Goal: Use online tool/utility: Utilize a website feature to perform a specific function

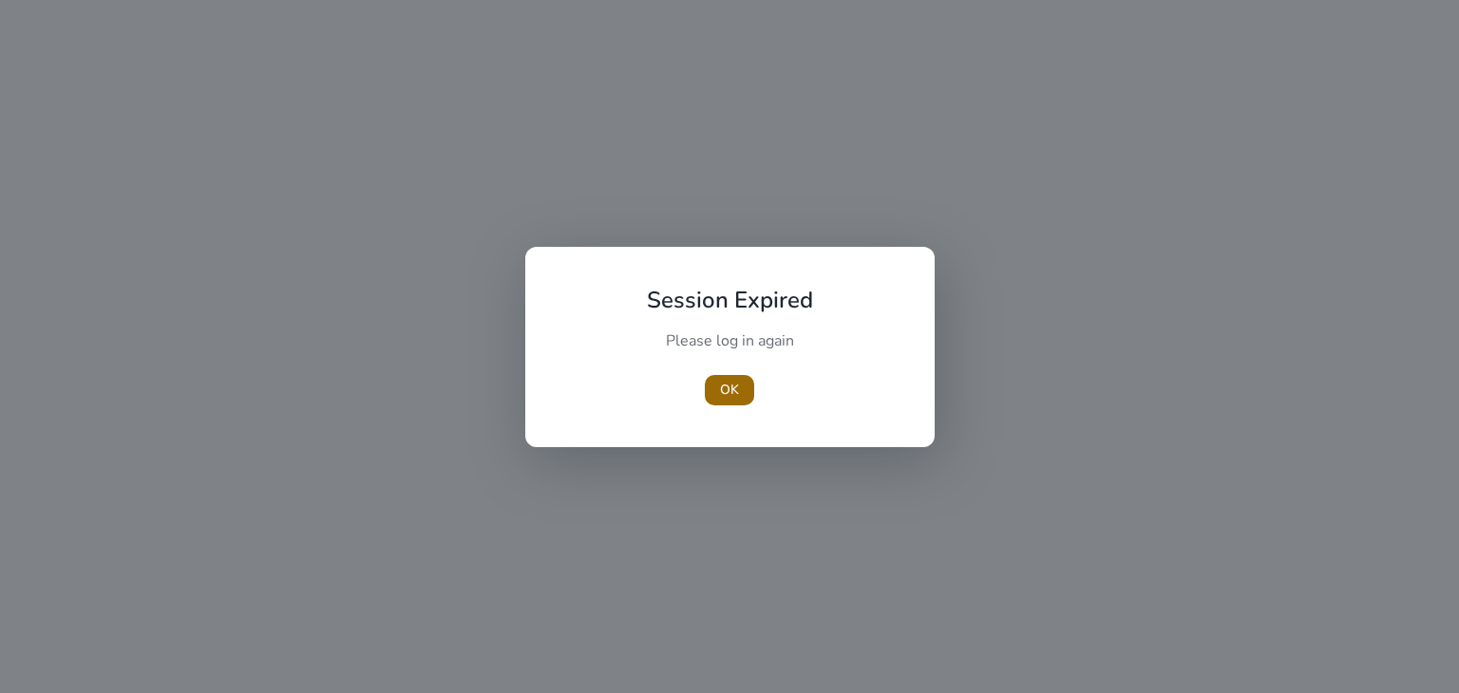
click at [732, 386] on span "OK" at bounding box center [729, 390] width 19 height 20
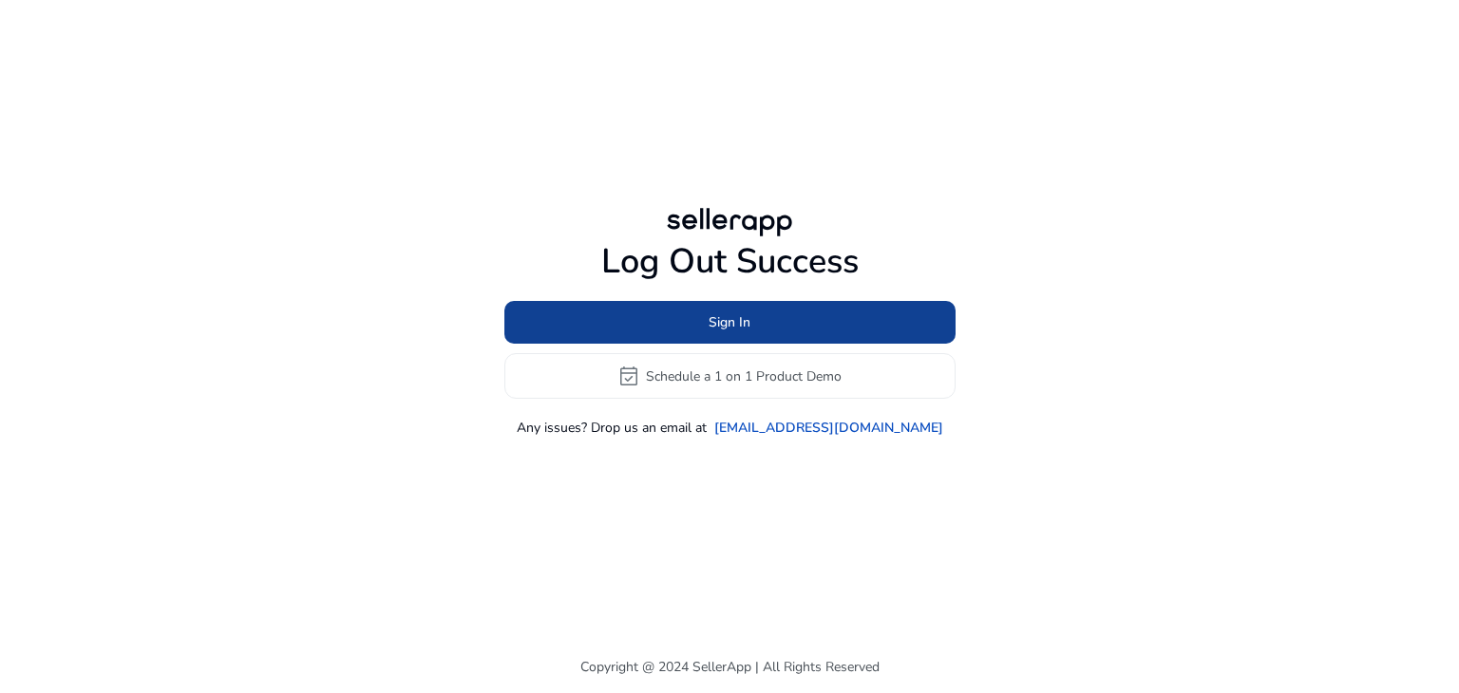
click at [685, 330] on span at bounding box center [729, 323] width 451 height 46
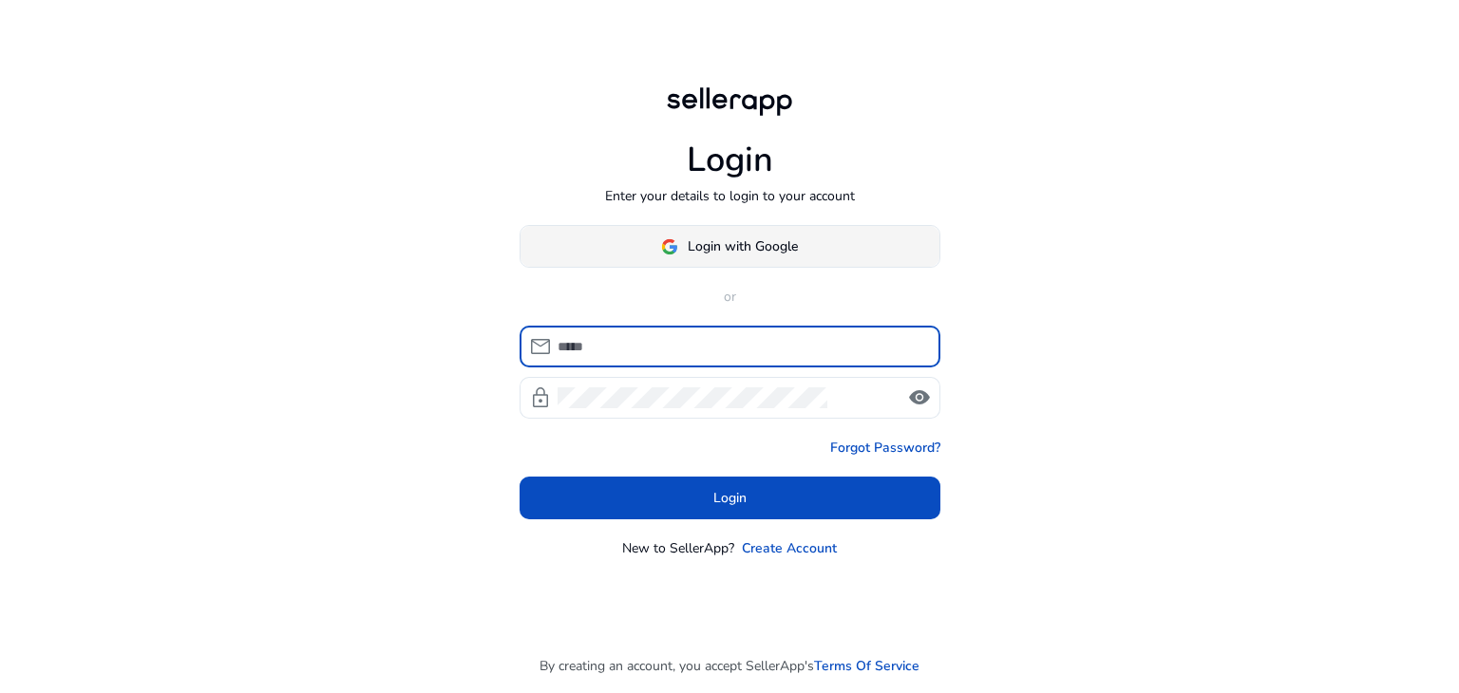
click at [679, 252] on span "Login with Google" at bounding box center [729, 247] width 137 height 20
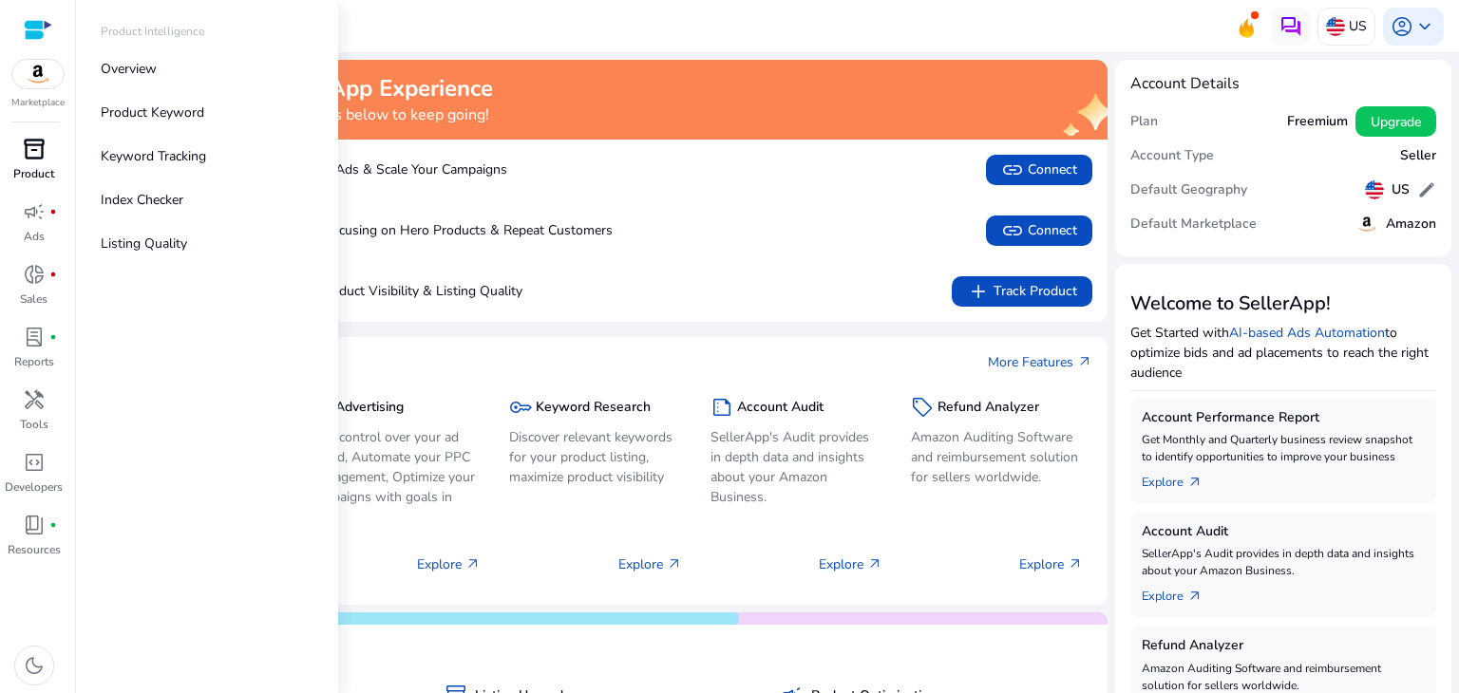
click at [32, 165] on p "Product" at bounding box center [33, 173] width 41 height 17
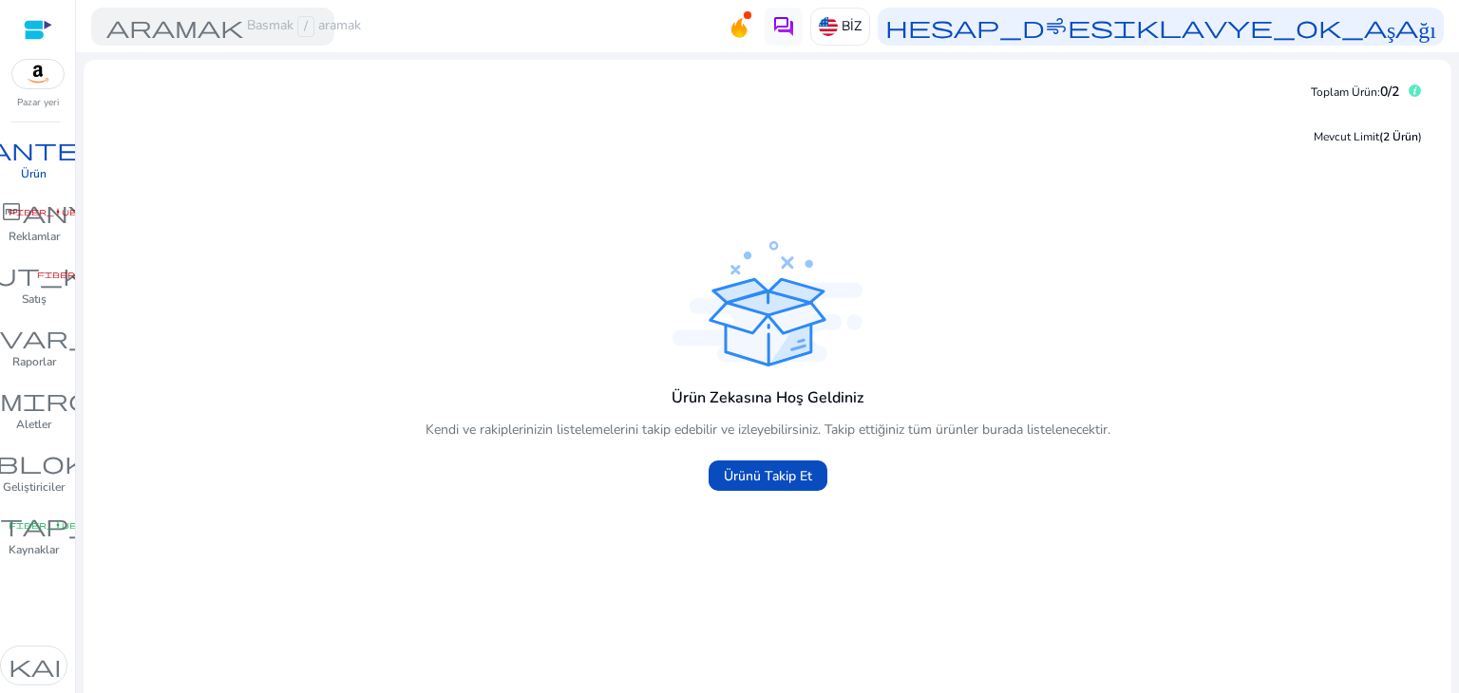
drag, startPoint x: 473, startPoint y: 137, endPoint x: 445, endPoint y: 140, distance: 28.6
click at [473, 137] on div "Mevcut Limit (2 Ürün )" at bounding box center [767, 137] width 1337 height 40
click at [38, 172] on font "Ürün" at bounding box center [34, 173] width 26 height 15
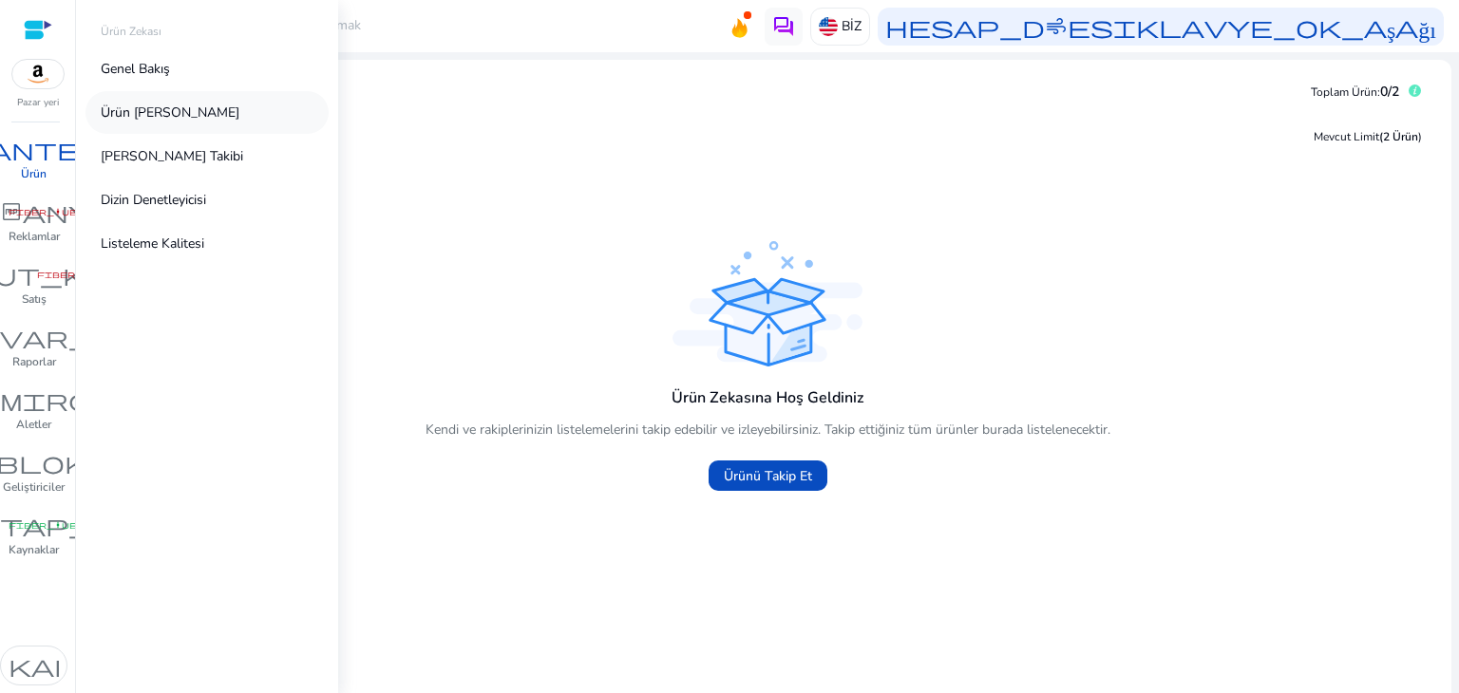
click at [163, 105] on font "Ürün [PERSON_NAME]" at bounding box center [170, 113] width 139 height 18
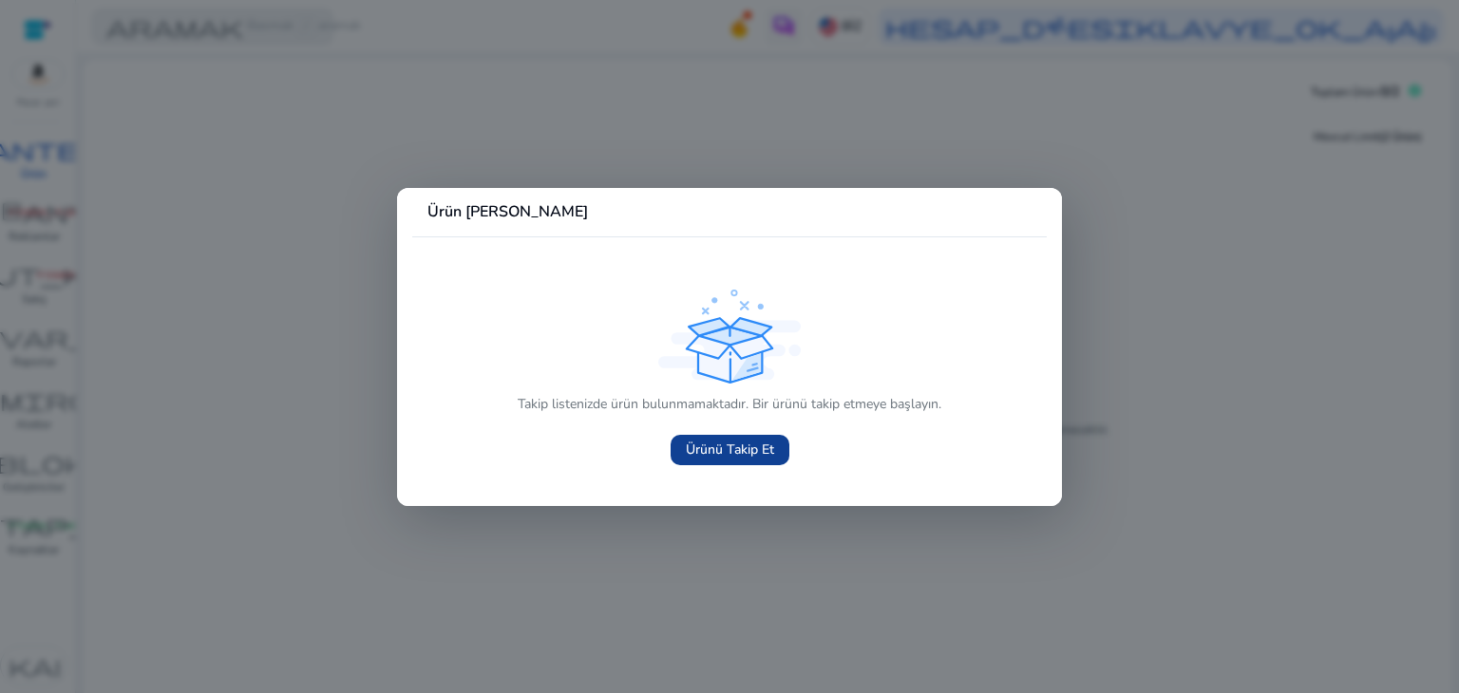
click at [708, 445] on font "Ürünü Takip Et" at bounding box center [730, 450] width 88 height 18
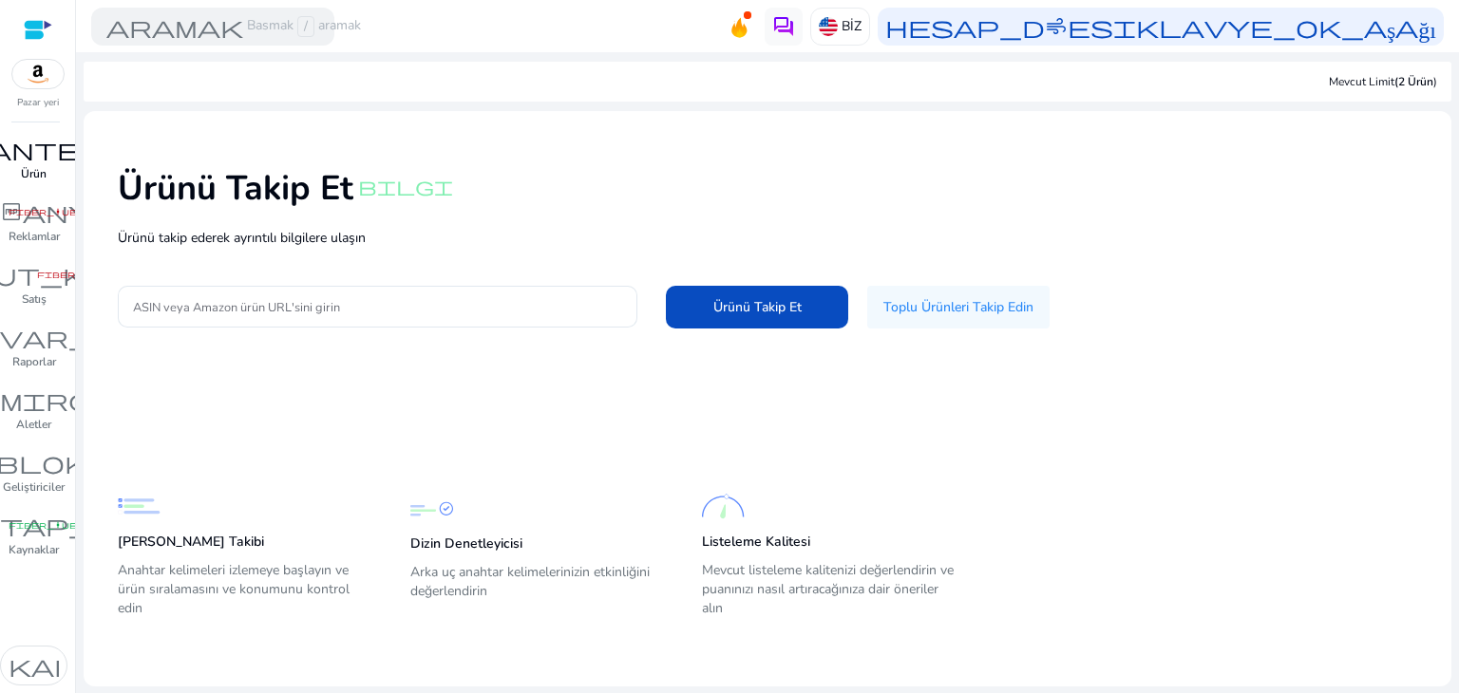
click at [30, 151] on font "envanter_2" at bounding box center [34, 149] width 228 height 27
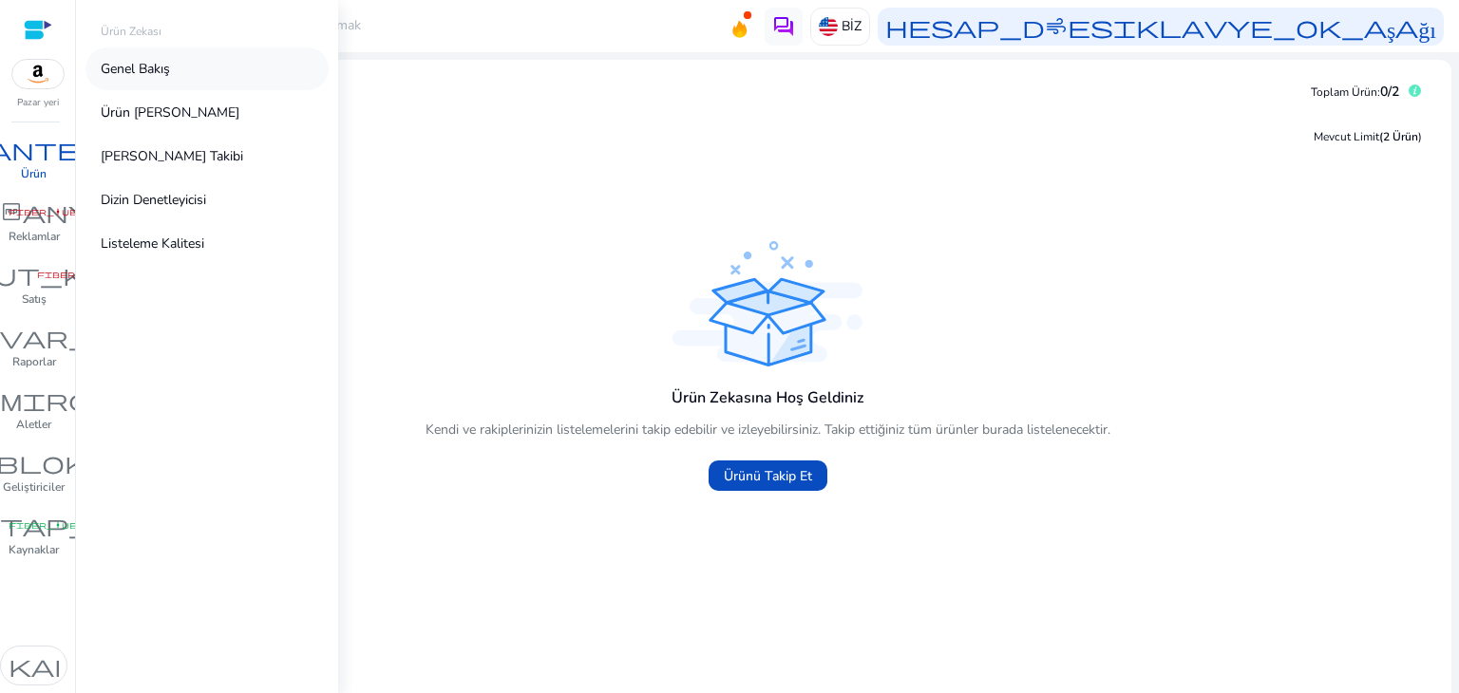
click at [163, 77] on font "Genel Bakış" at bounding box center [135, 69] width 69 height 18
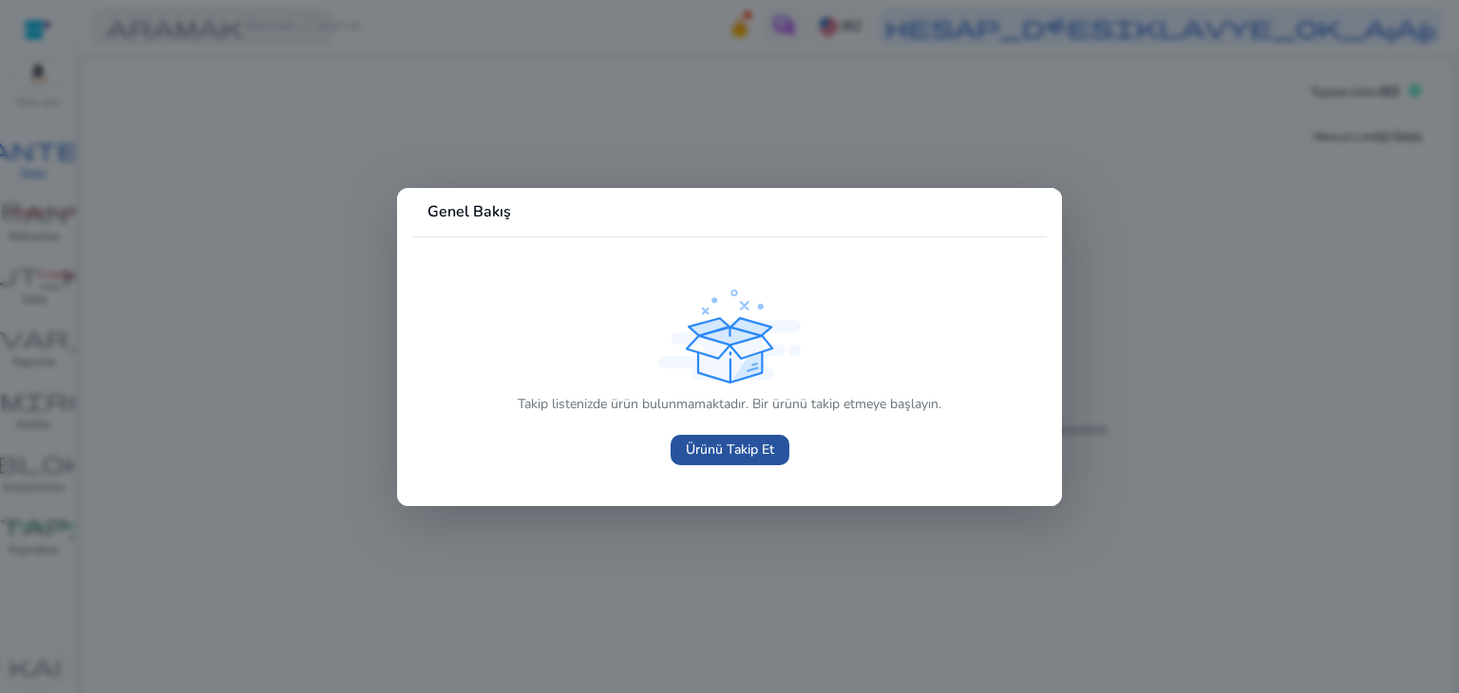
click at [723, 447] on font "Ürünü Takip Et" at bounding box center [730, 450] width 88 height 18
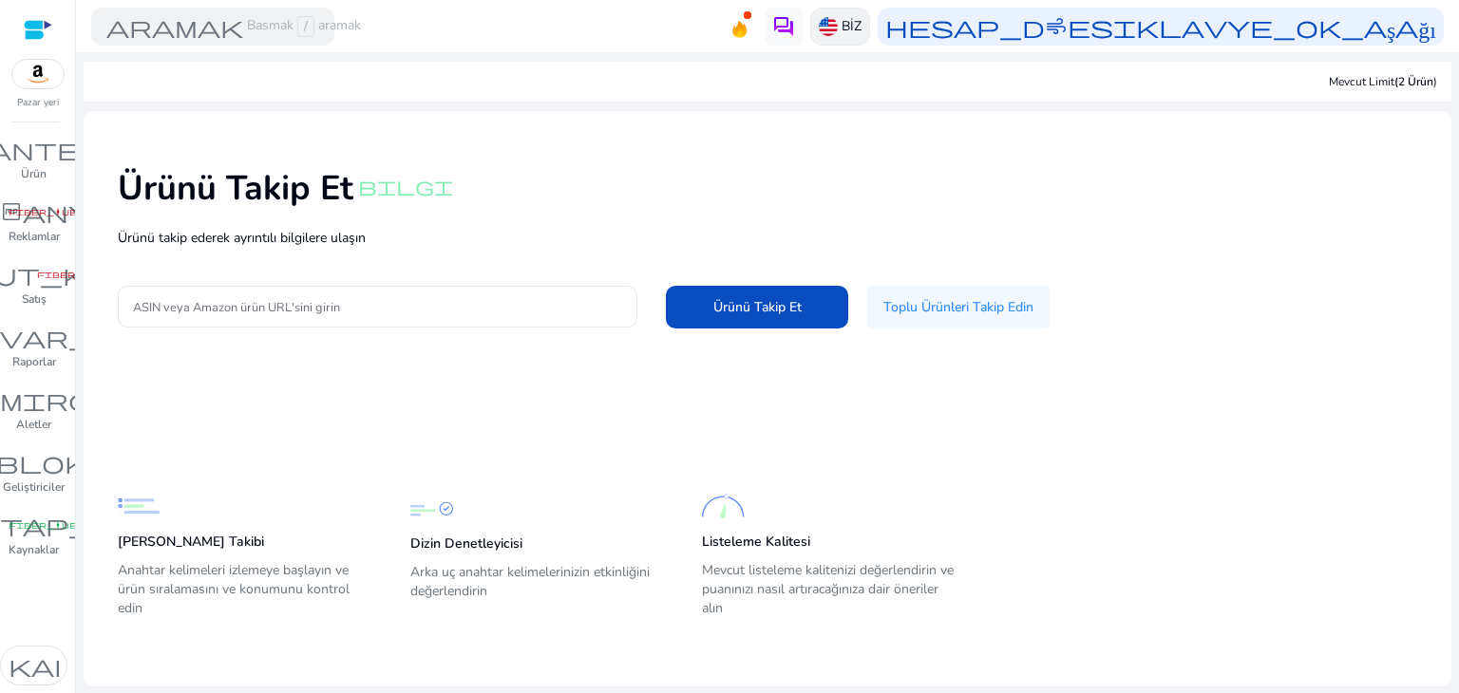
click at [831, 22] on img at bounding box center [828, 26] width 19 height 19
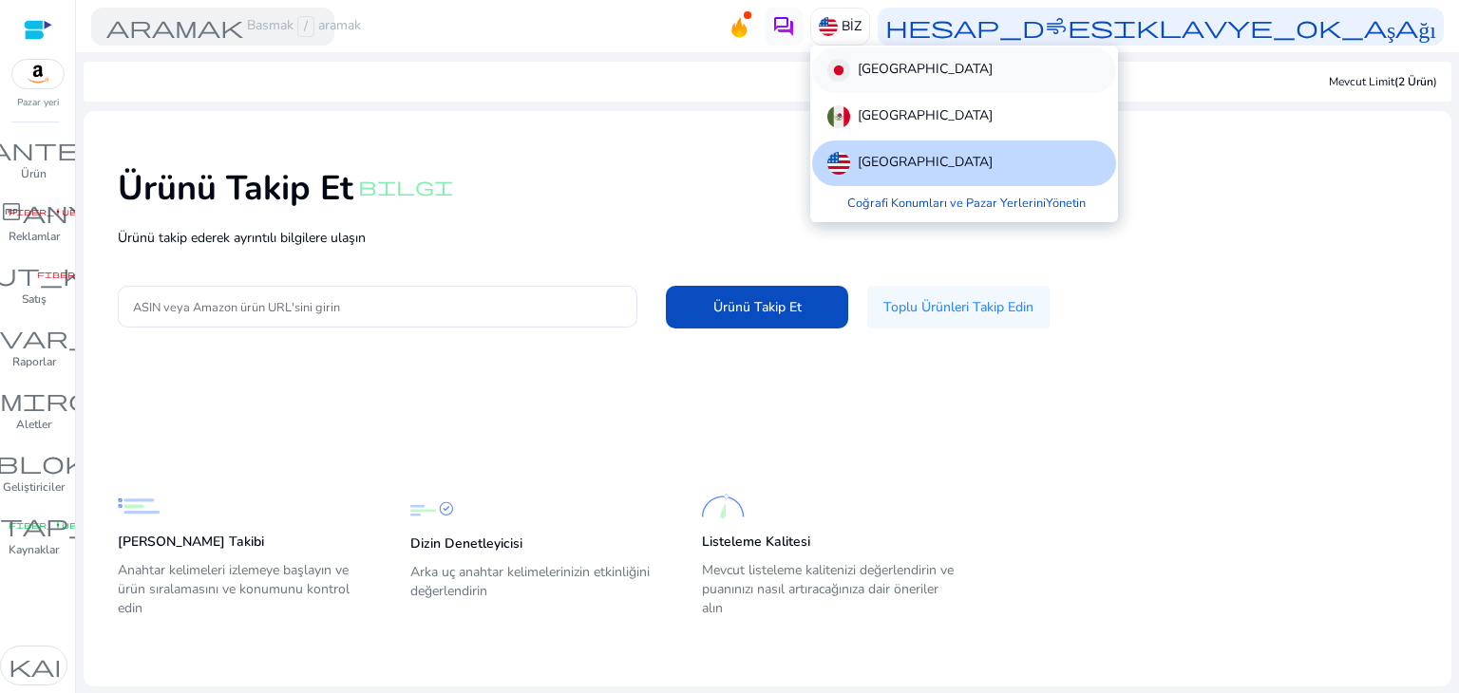
click at [908, 71] on div "[GEOGRAPHIC_DATA]" at bounding box center [964, 70] width 304 height 46
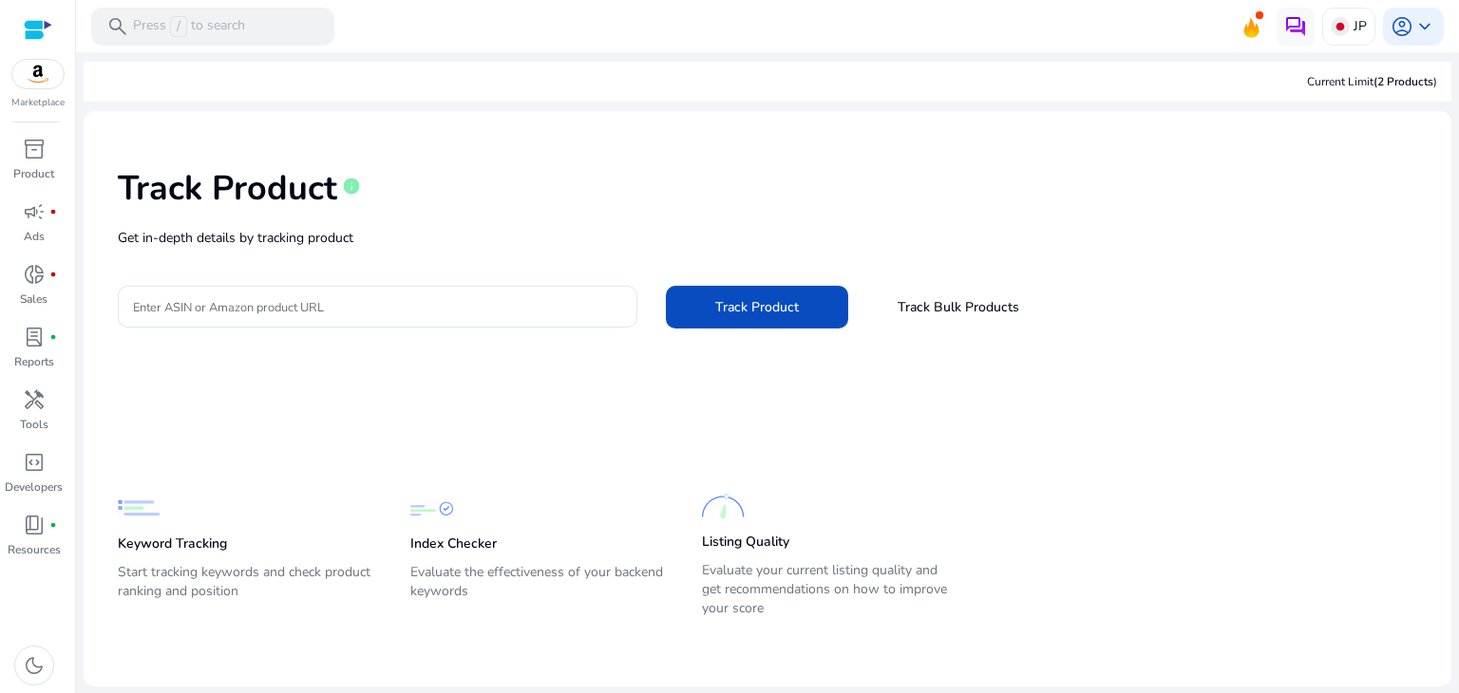
click at [593, 121] on mat-card-content "Track Product info Get in-depth details by tracking product Enter ASIN or Amazo…" at bounding box center [768, 399] width 1368 height 576
click at [28, 180] on p "Product" at bounding box center [33, 173] width 41 height 17
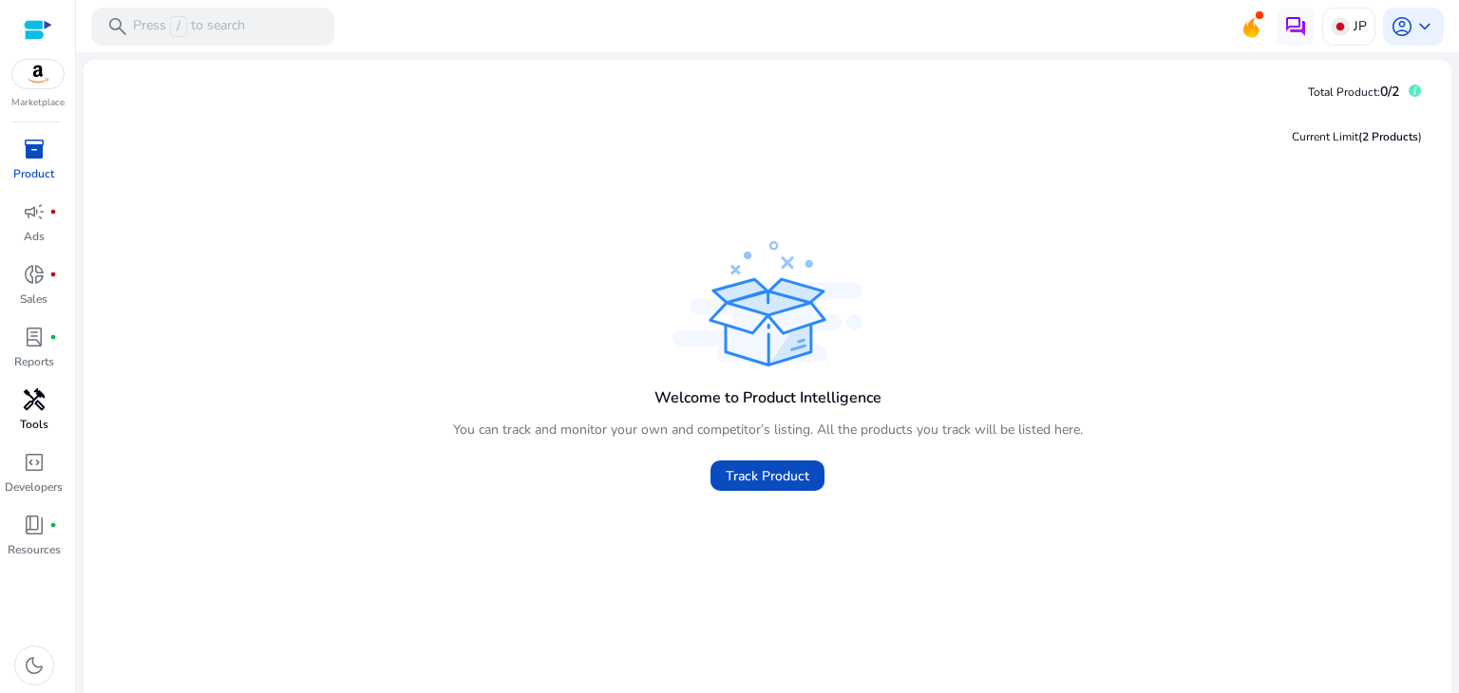
click at [33, 402] on span "handyman" at bounding box center [34, 400] width 23 height 23
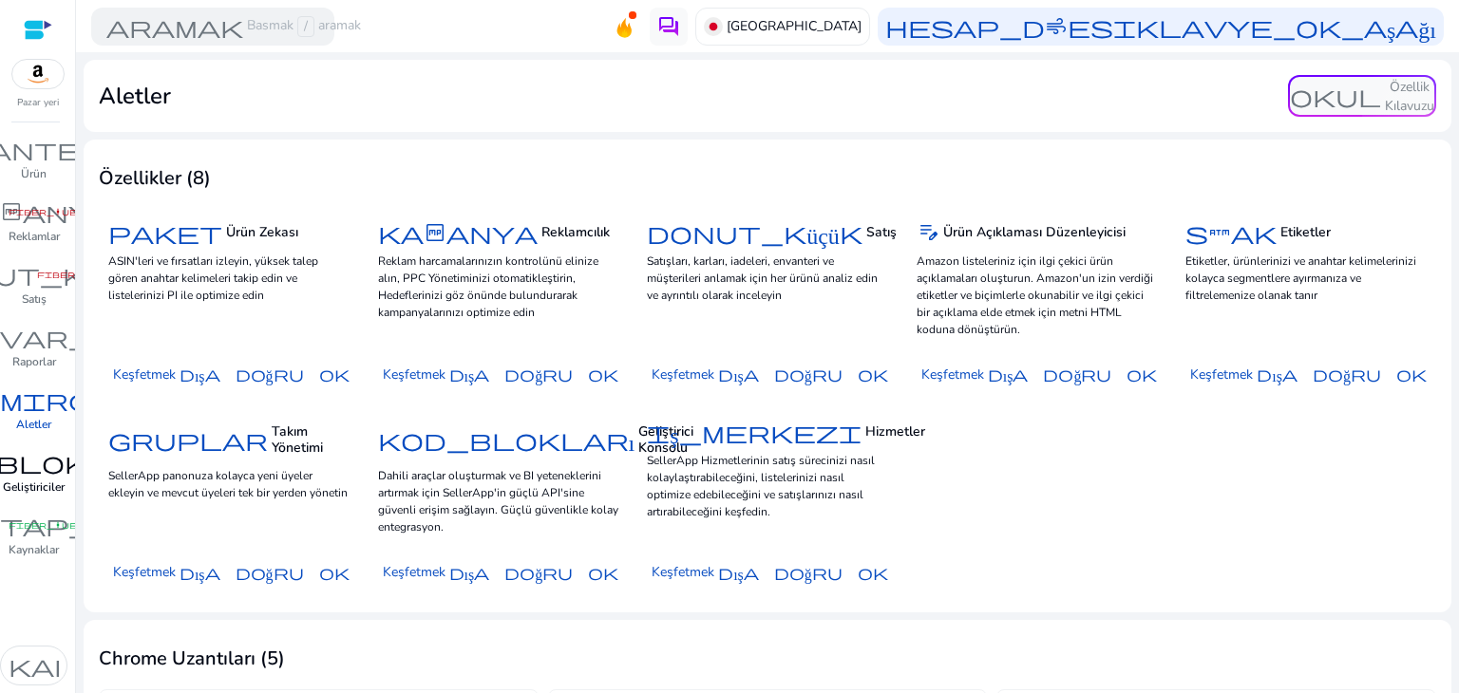
click at [27, 469] on font "kod_blokları" at bounding box center [33, 462] width 257 height 27
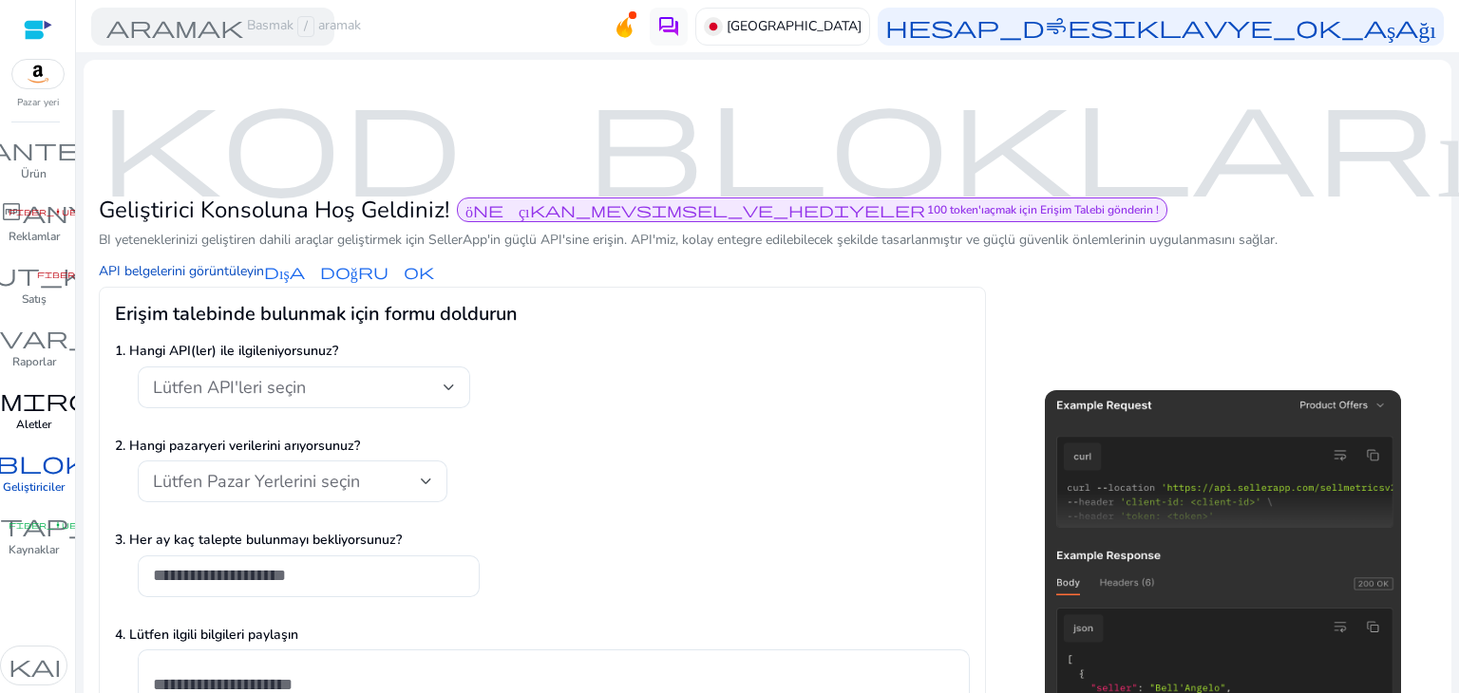
click at [28, 400] on font "tamirci" at bounding box center [34, 400] width 160 height 27
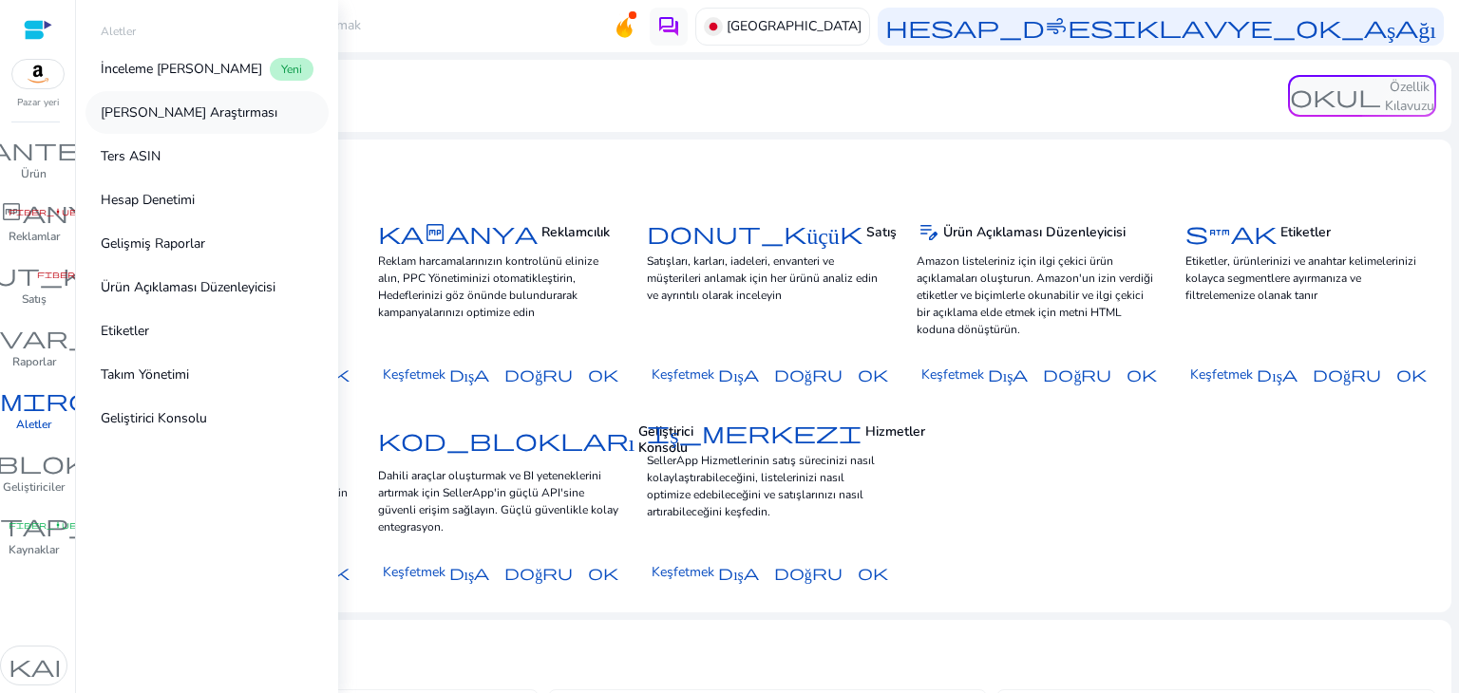
click at [184, 113] on font "[PERSON_NAME] Araştırması" at bounding box center [189, 113] width 177 height 18
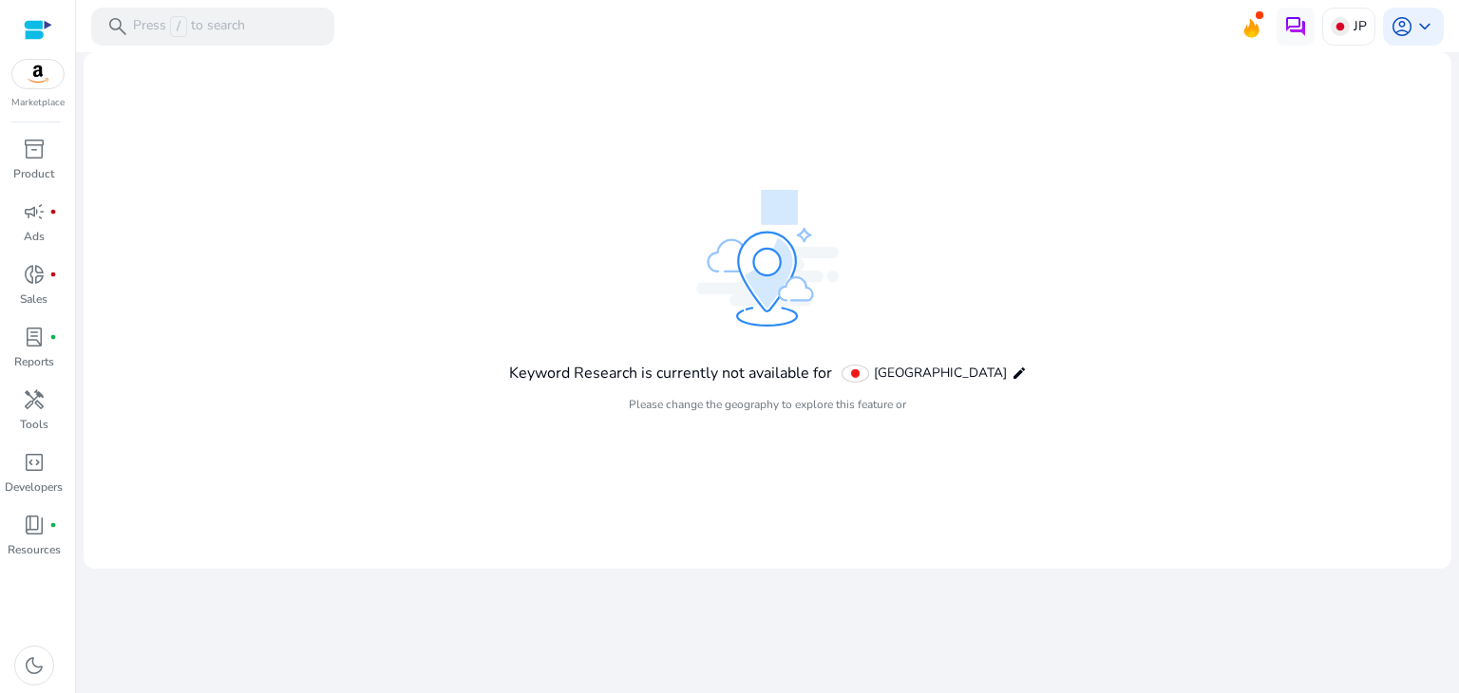
click at [527, 143] on mat-card "Keyword Research is currently not available for [GEOGRAPHIC_DATA] edit Please c…" at bounding box center [768, 310] width 1368 height 517
click at [28, 396] on span "handyman" at bounding box center [34, 400] width 23 height 23
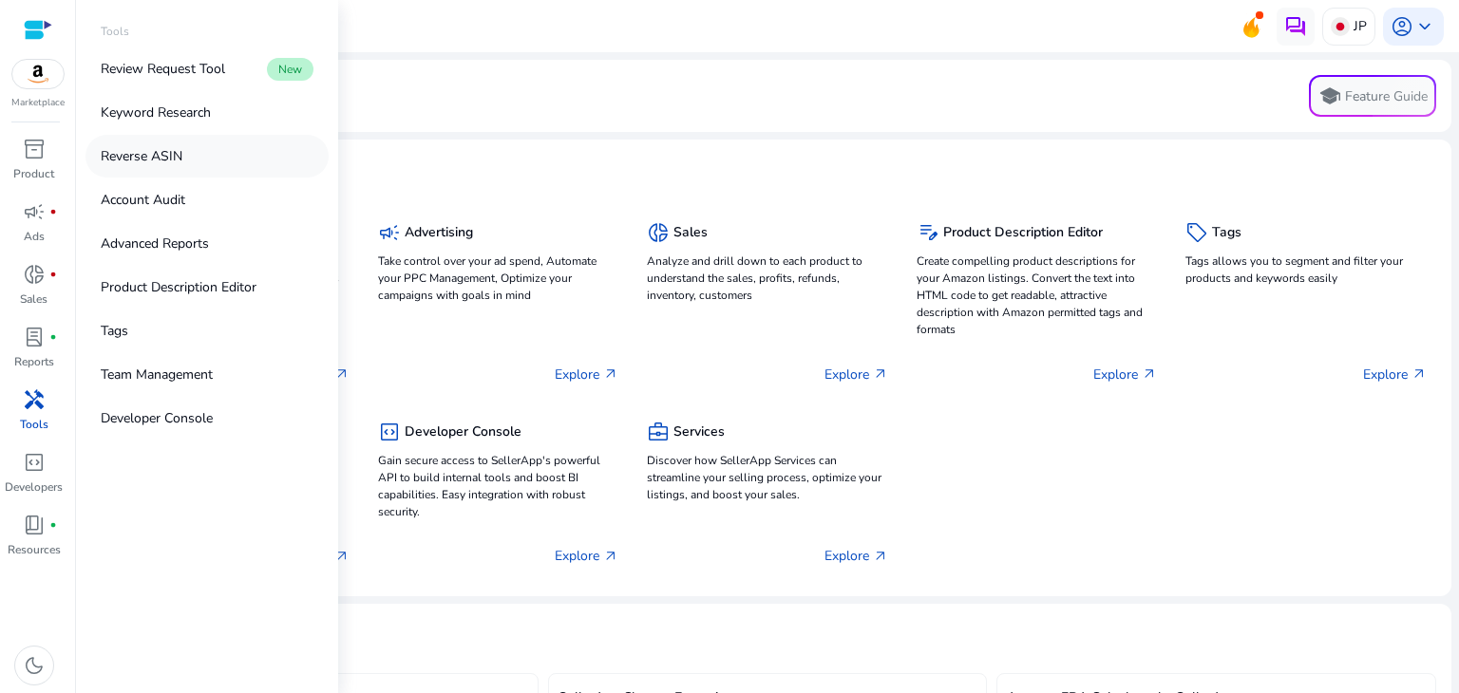
click at [156, 151] on p "Reverse ASIN" at bounding box center [142, 156] width 82 height 20
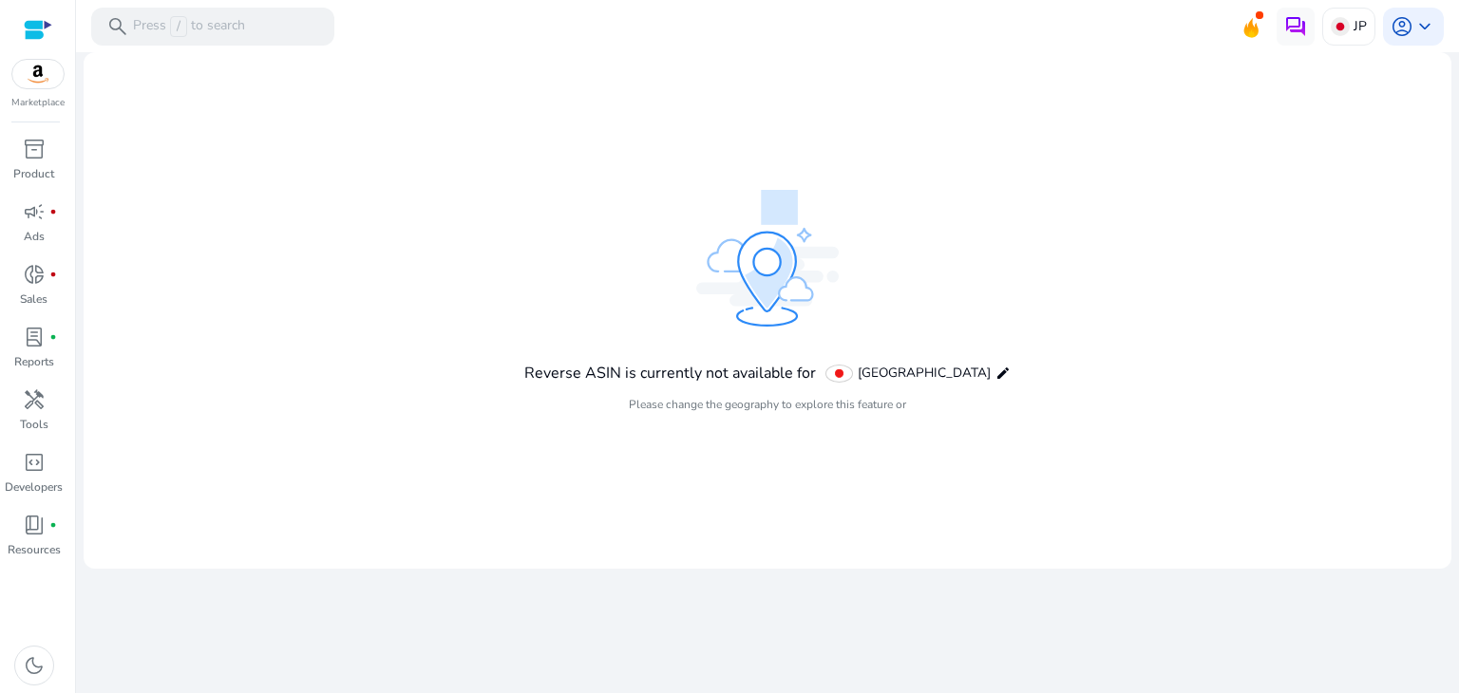
click at [723, 153] on mat-card "Reverse ASIN is currently not available for [GEOGRAPHIC_DATA] edit Please chang…" at bounding box center [768, 310] width 1368 height 517
